Goal: Task Accomplishment & Management: Manage account settings

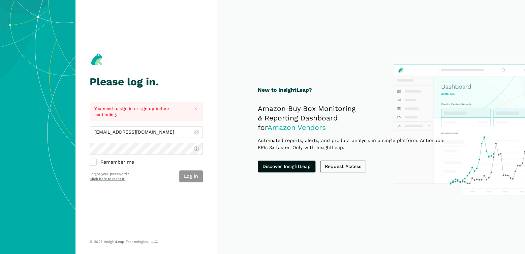
click at [190, 177] on button "Log in" at bounding box center [191, 176] width 24 height 12
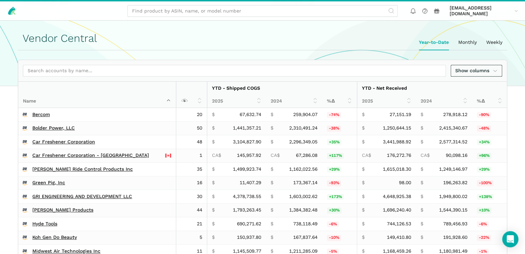
scroll to position [236, 0]
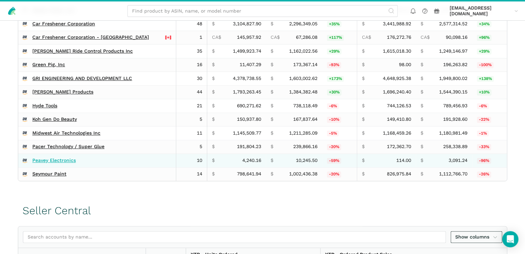
click at [45, 158] on link "Peavey Electronics" at bounding box center [53, 160] width 43 height 6
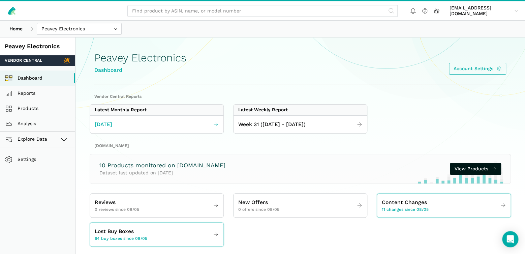
click at [173, 123] on link "July 2025" at bounding box center [156, 124] width 133 height 13
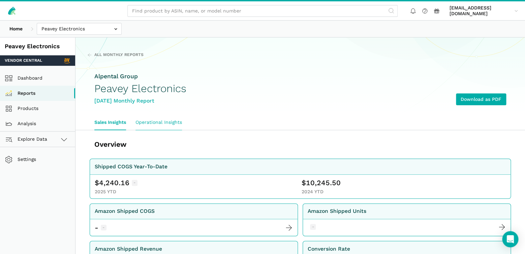
click at [164, 122] on link "Operational Insights" at bounding box center [159, 122] width 56 height 15
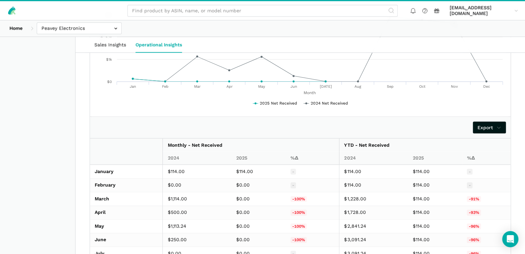
scroll to position [472, 0]
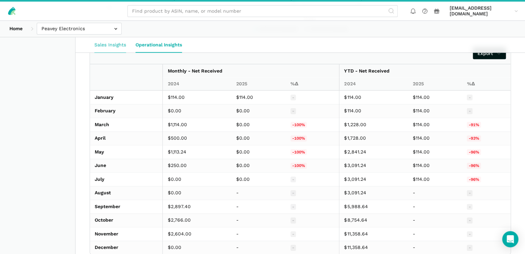
click at [102, 45] on link "Sales Insights" at bounding box center [110, 44] width 41 height 15
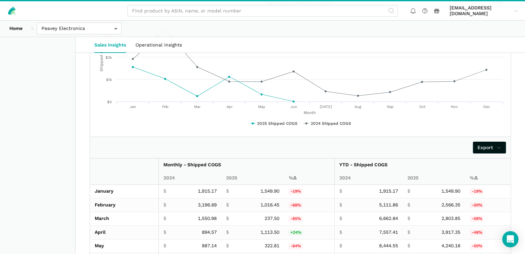
scroll to position [943, 0]
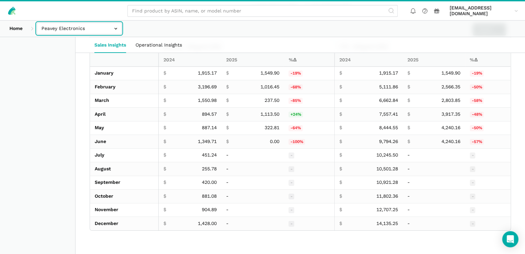
click at [115, 28] on input "text" at bounding box center [79, 29] width 85 height 12
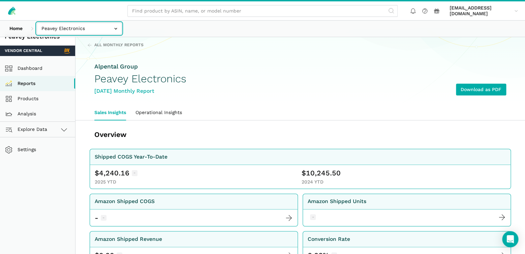
scroll to position [0, 0]
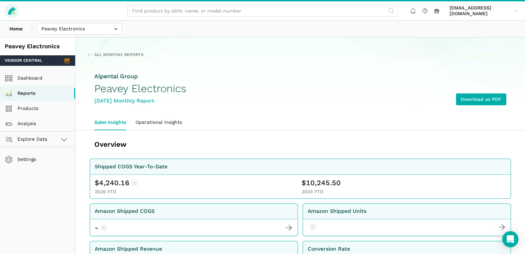
click at [10, 10] on icon at bounding box center [11, 11] width 7 height 8
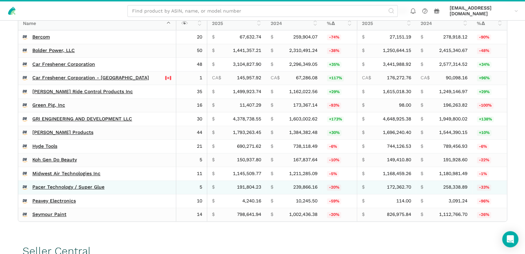
scroll to position [236, 0]
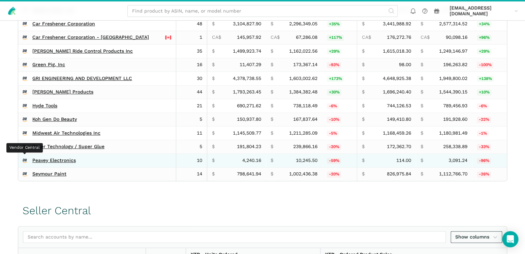
click at [23, 158] on icon at bounding box center [24, 159] width 2 height 3
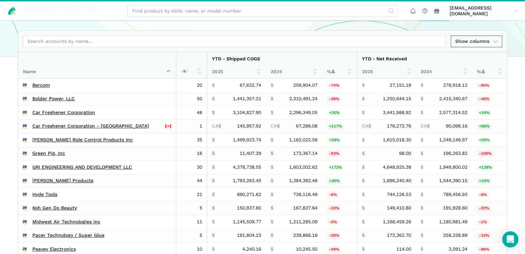
scroll to position [112, 0]
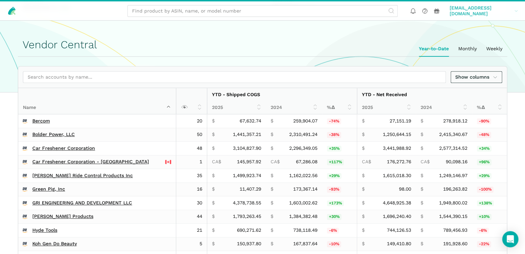
click at [514, 9] on icon at bounding box center [516, 10] width 4 height 5
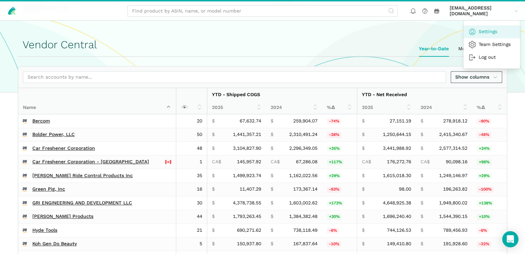
click at [489, 30] on link "Settings" at bounding box center [491, 31] width 57 height 13
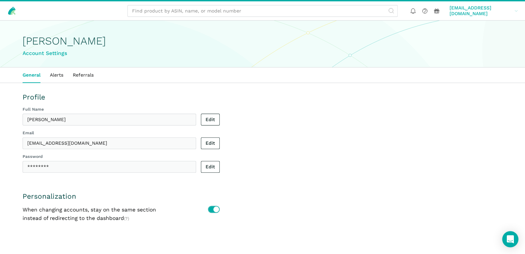
click at [514, 9] on icon at bounding box center [516, 10] width 4 height 5
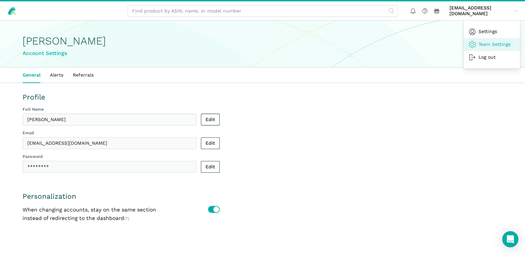
click at [486, 39] on link "Team Settings" at bounding box center [491, 44] width 57 height 13
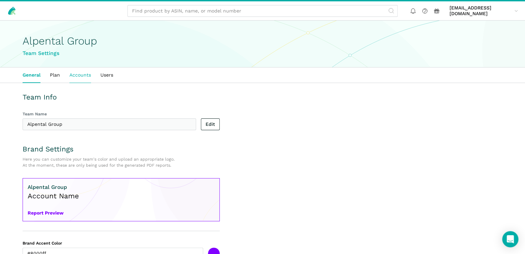
click at [79, 77] on link "Accounts" at bounding box center [80, 74] width 31 height 15
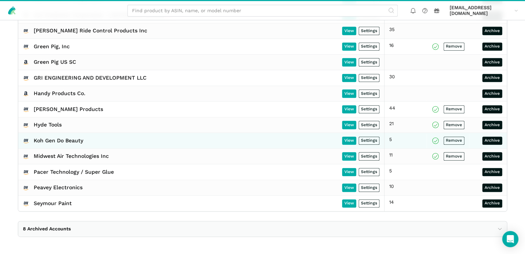
scroll to position [188, 0]
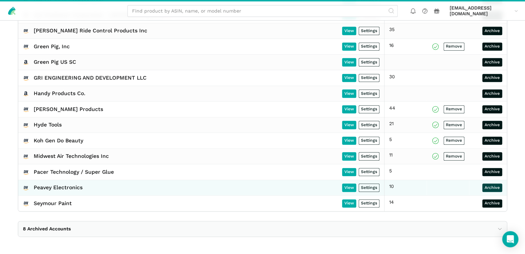
click at [490, 186] on link "Archive" at bounding box center [492, 187] width 20 height 8
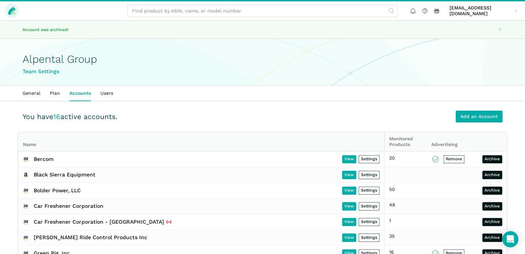
click at [10, 10] on icon at bounding box center [11, 11] width 7 height 8
